Goal: Task Accomplishment & Management: Use online tool/utility

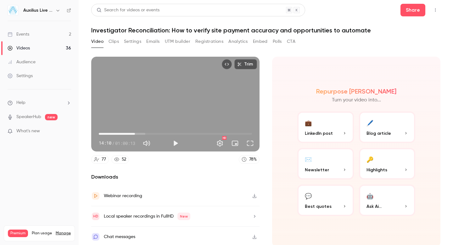
click at [177, 43] on button "UTM builder" at bounding box center [178, 42] width 26 height 10
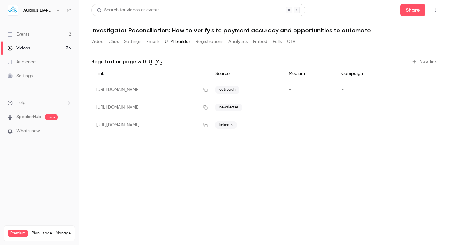
click at [28, 36] on div "Events" at bounding box center [19, 34] width 22 height 6
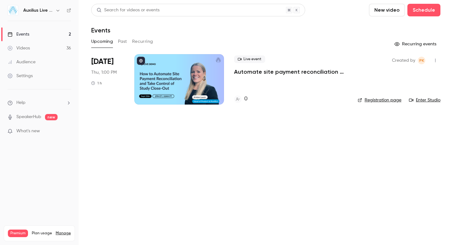
click at [311, 72] on p "Automate site payment reconciliation and take control of study close-out" at bounding box center [291, 72] width 114 height 8
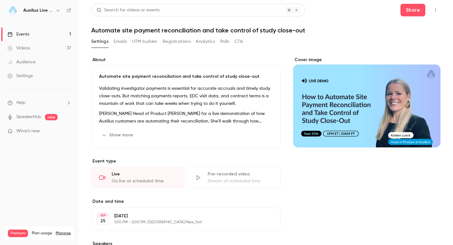
click at [145, 43] on button "UTM builder" at bounding box center [145, 42] width 26 height 10
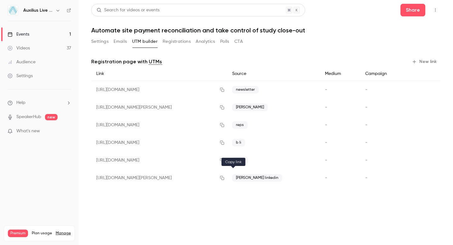
click at [224, 178] on icon "button" at bounding box center [222, 178] width 4 height 4
